Goal: Find specific fact: Find contact information

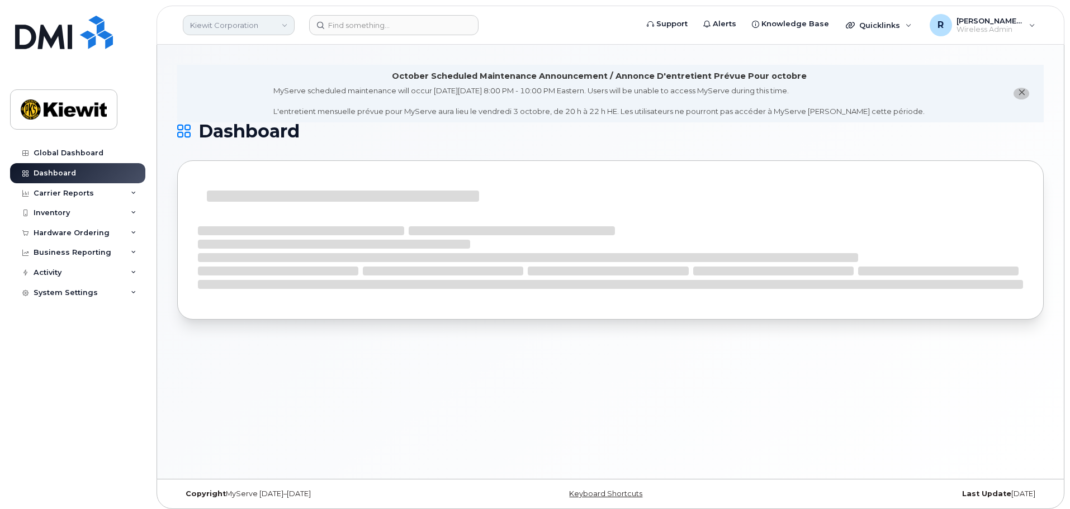
click at [225, 23] on link "Kiewit Corporation" at bounding box center [239, 25] width 112 height 20
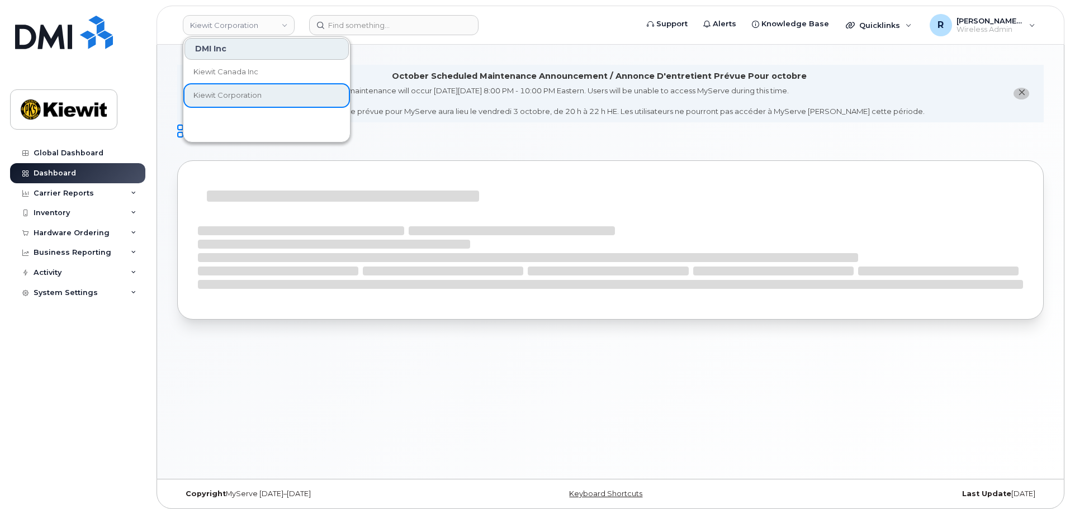
click at [163, 25] on header "[PERSON_NAME] Corporation DMI Inc [PERSON_NAME] Canada Inc [PERSON_NAME] Corpor…" at bounding box center [611, 25] width 908 height 39
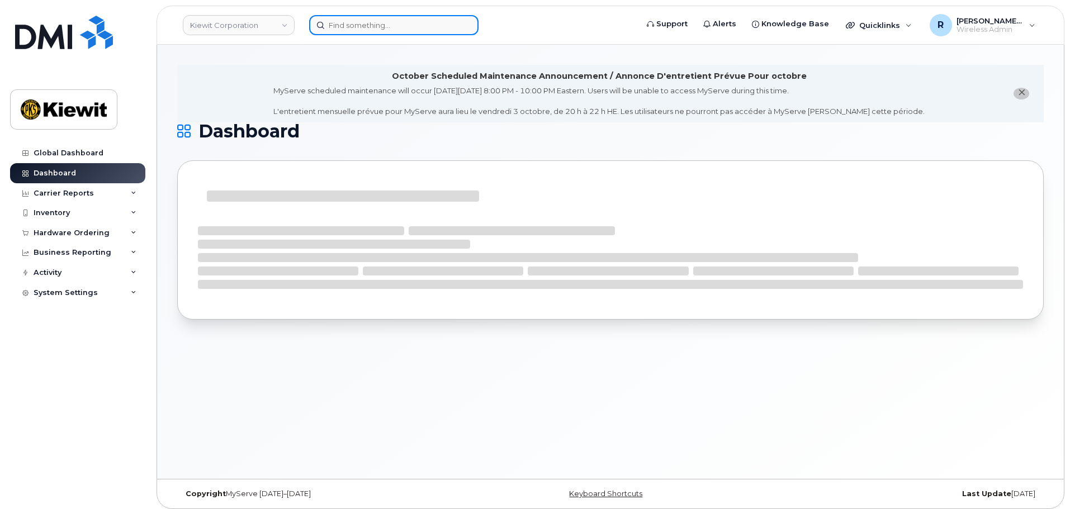
click at [332, 24] on input at bounding box center [393, 25] width 169 height 20
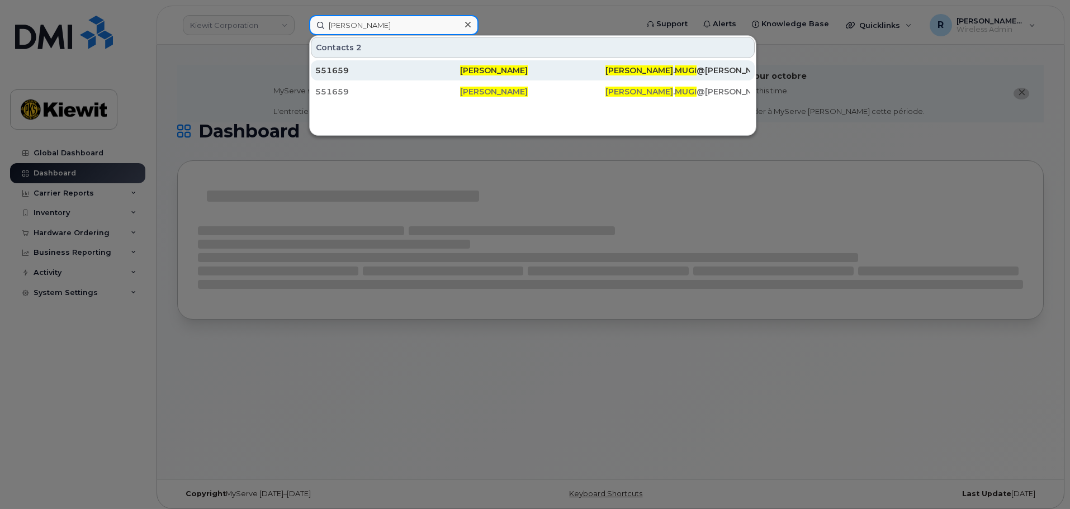
type input "[PERSON_NAME]"
click at [353, 68] on div "551659" at bounding box center [387, 70] width 145 height 11
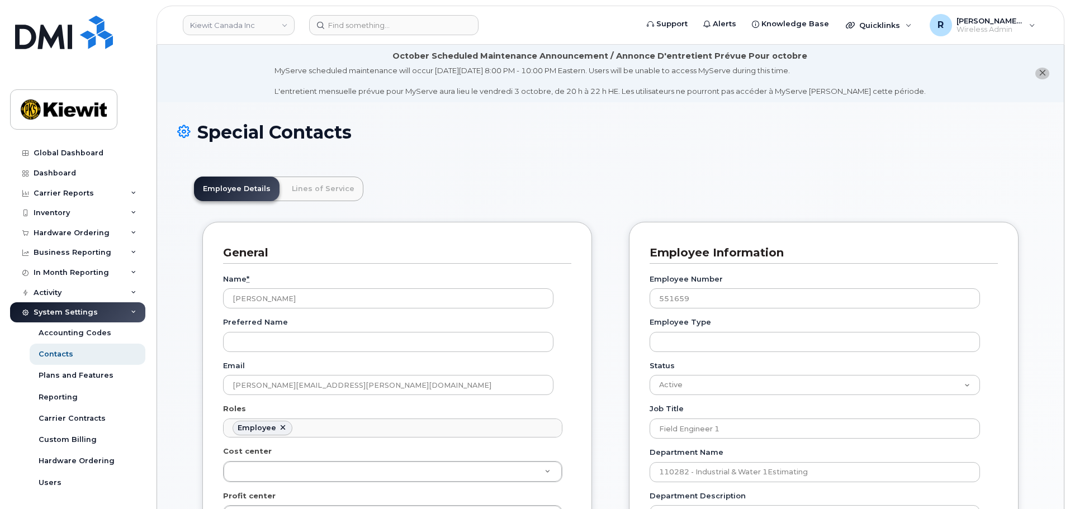
scroll to position [33, 0]
click at [321, 186] on link "Lines of Service" at bounding box center [323, 189] width 81 height 25
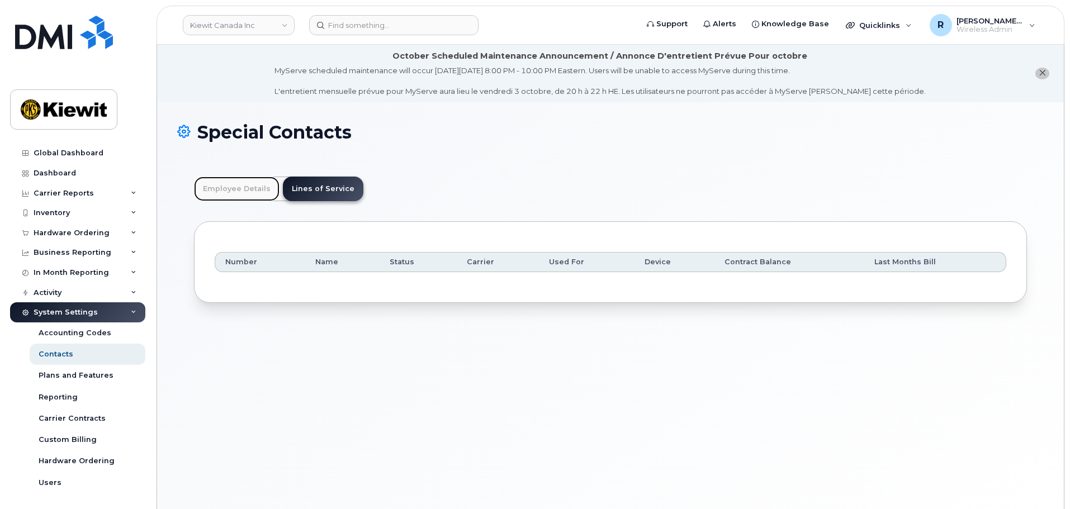
click at [247, 190] on link "Employee Details" at bounding box center [237, 189] width 86 height 25
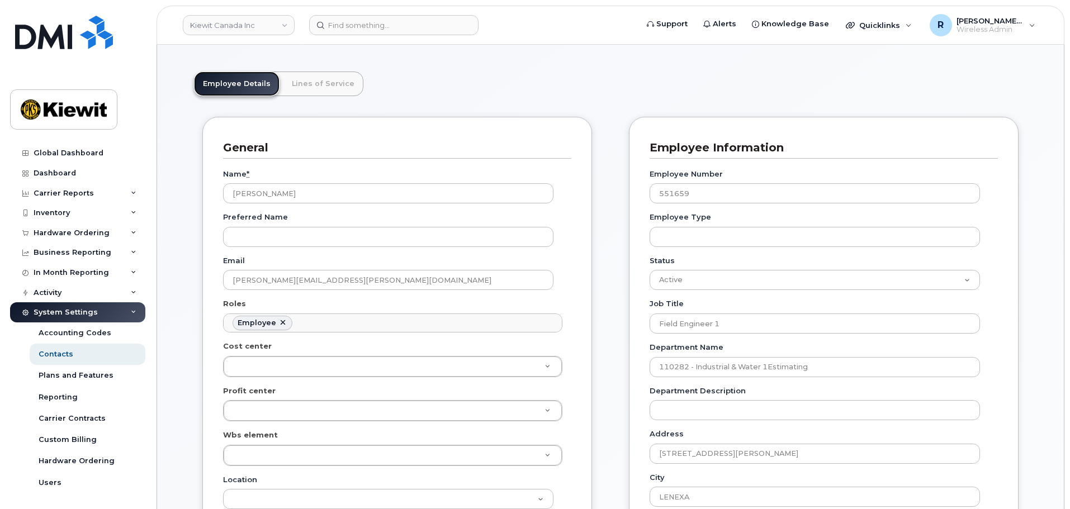
scroll to position [0, 0]
